Goal: Submit feedback/report problem: Submit feedback/report problem

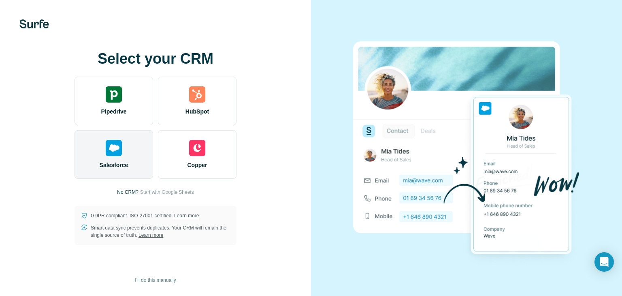
click at [123, 161] on span "Salesforce" at bounding box center [114, 165] width 29 height 8
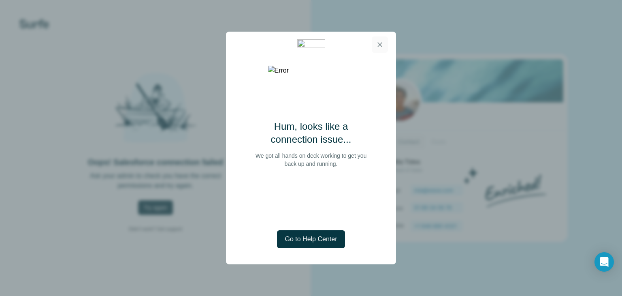
click at [382, 48] on icon "button" at bounding box center [380, 45] width 8 height 8
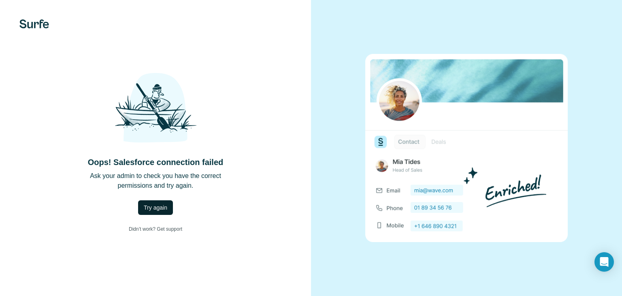
click at [157, 206] on span "Try again" at bounding box center [155, 207] width 23 height 8
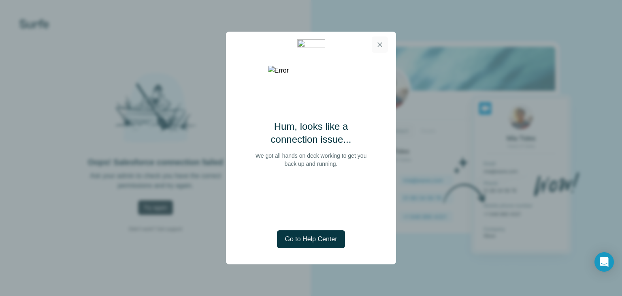
click at [379, 45] on icon "button" at bounding box center [380, 45] width 8 height 8
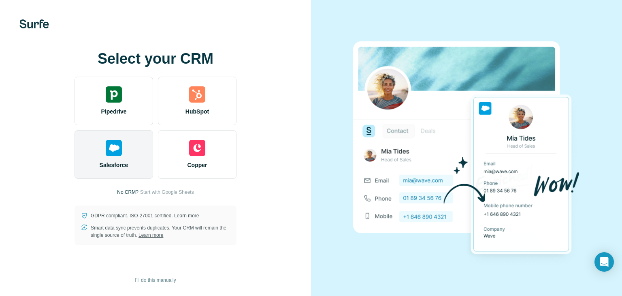
click at [113, 153] on img at bounding box center [114, 148] width 16 height 16
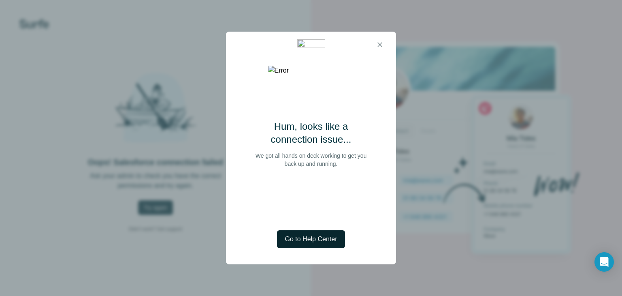
click at [306, 239] on span "Go to Help Center" at bounding box center [311, 239] width 52 height 10
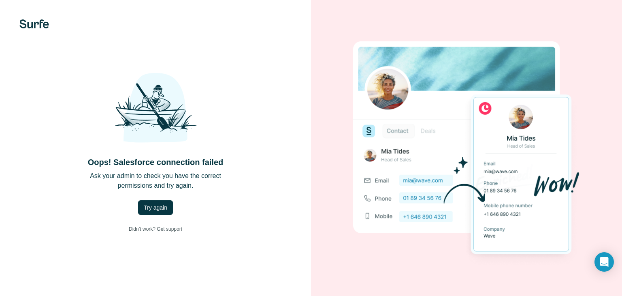
click at [136, 203] on div "Oops! Salesforce connection failed Ask your admin to check you have the correct…" at bounding box center [155, 147] width 279 height 177
click at [157, 213] on button "Try again" at bounding box center [155, 207] width 35 height 15
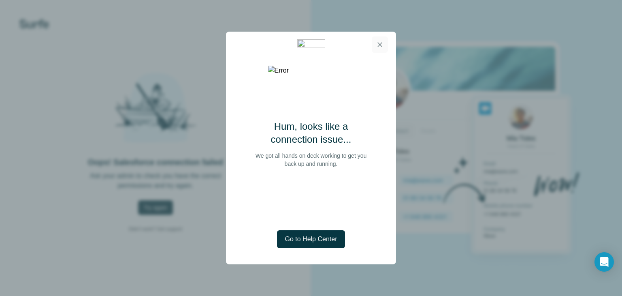
click at [384, 45] on button "button" at bounding box center [380, 44] width 16 height 16
